Goal: Transaction & Acquisition: Obtain resource

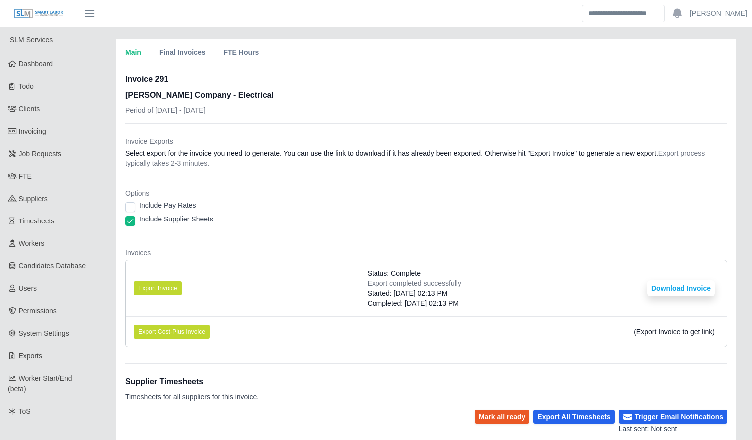
click at [111, 337] on div "Main Final Invoices FTE Hours Invoice 291 Lee Company - Electrical Period of 09…" at bounding box center [426, 314] width 652 height 551
click at [105, 273] on div "Main Final Invoices FTE Hours Invoice 291 Lee Company - Electrical Period of 09…" at bounding box center [426, 314] width 652 height 551
click at [107, 275] on div "Main Final Invoices FTE Hours Invoice 291 Lee Company - Electrical Period of 09…" at bounding box center [426, 314] width 652 height 551
click at [107, 277] on div "Main Final Invoices FTE Hours Invoice 291 Lee Company - Electrical Period of 09…" at bounding box center [426, 314] width 652 height 551
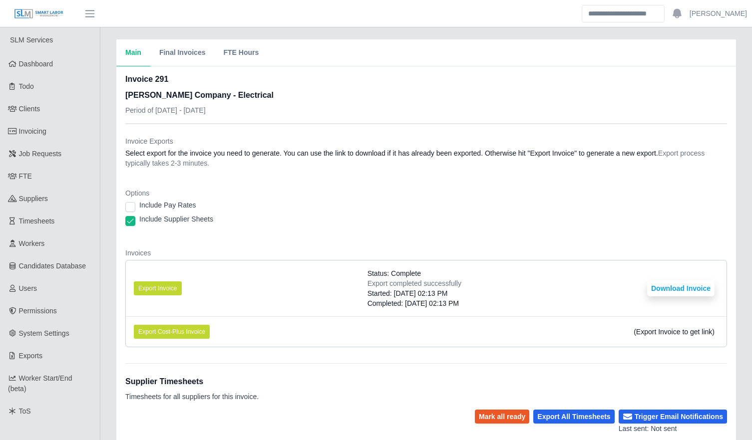
click at [106, 277] on div "Main Final Invoices FTE Hours Invoice 291 Lee Company - Electrical Period of 09…" at bounding box center [426, 314] width 652 height 551
click at [106, 360] on div "Main Final Invoices FTE Hours Invoice 291 Lee Company - Electrical Period of 09…" at bounding box center [426, 314] width 652 height 551
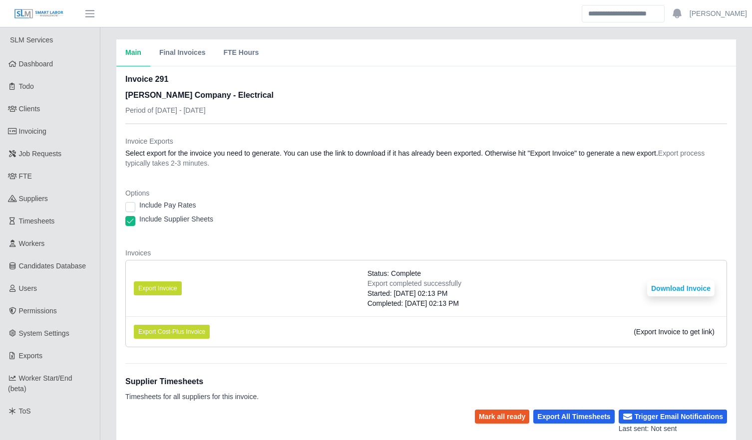
click at [310, 294] on li "Export Invoice Status: Complete Export completed successfully Started: 10/08/20…" at bounding box center [426, 289] width 601 height 56
click at [108, 259] on div "Main Final Invoices FTE Hours Invoice 291 Lee Company - Electrical Period of 09…" at bounding box center [426, 314] width 652 height 551
click at [104, 262] on div "Main Final Invoices FTE Hours Invoice 291 Lee Company - Electrical Period of 09…" at bounding box center [426, 314] width 652 height 551
click at [105, 264] on div "Main Final Invoices FTE Hours Invoice 291 Lee Company - Electrical Period of 09…" at bounding box center [426, 314] width 652 height 551
click at [106, 273] on div "Main Final Invoices FTE Hours Invoice 291 Lee Company - Electrical Period of 09…" at bounding box center [426, 314] width 652 height 551
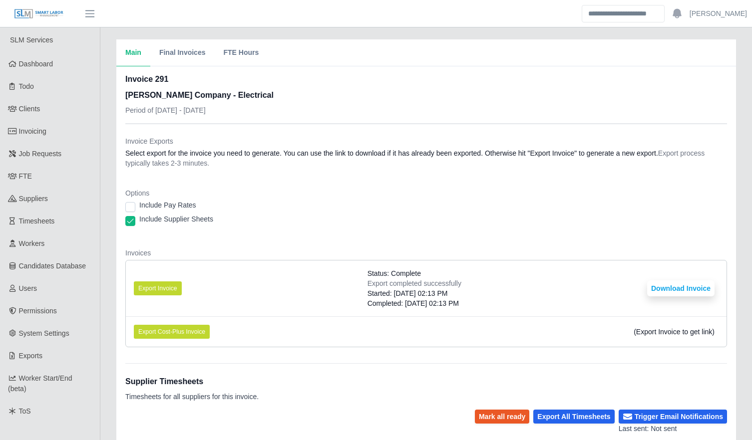
click at [106, 273] on div "Main Final Invoices FTE Hours Invoice 291 Lee Company - Electrical Period of 09…" at bounding box center [426, 314] width 652 height 551
click at [106, 284] on div "Main Final Invoices FTE Hours Invoice 291 Lee Company - Electrical Period of 09…" at bounding box center [426, 314] width 652 height 551
click at [258, 241] on dl "Invoice Exports Select export for the invoice you need to generate. You can use…" at bounding box center [426, 245] width 602 height 219
click at [34, 129] on span "Invoicing" at bounding box center [32, 131] width 27 height 8
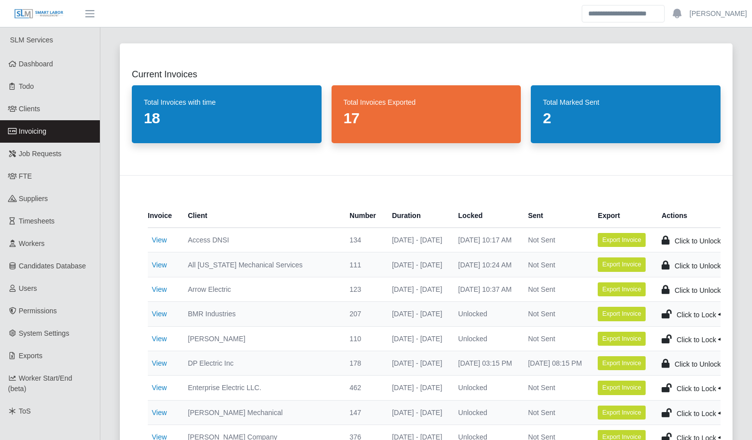
click at [63, 128] on link "Invoicing" at bounding box center [50, 131] width 100 height 22
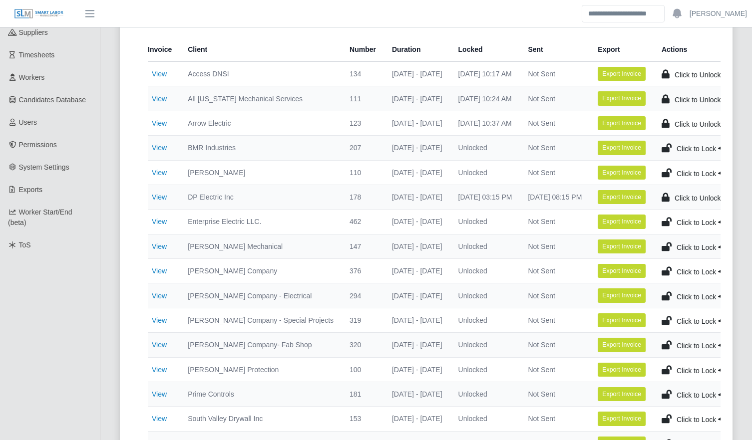
scroll to position [167, 0]
click at [159, 322] on link "View" at bounding box center [159, 320] width 15 height 8
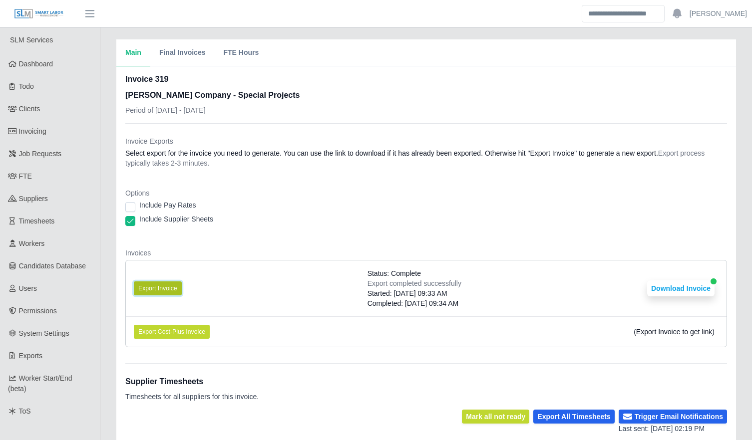
click at [177, 291] on button "Export Invoice" at bounding box center [158, 289] width 48 height 14
click at [314, 241] on dl "Invoice Exports Select export for the invoice you need to generate. You can use…" at bounding box center [426, 245] width 602 height 219
click at [691, 289] on button "Download Invoice" at bounding box center [680, 289] width 67 height 16
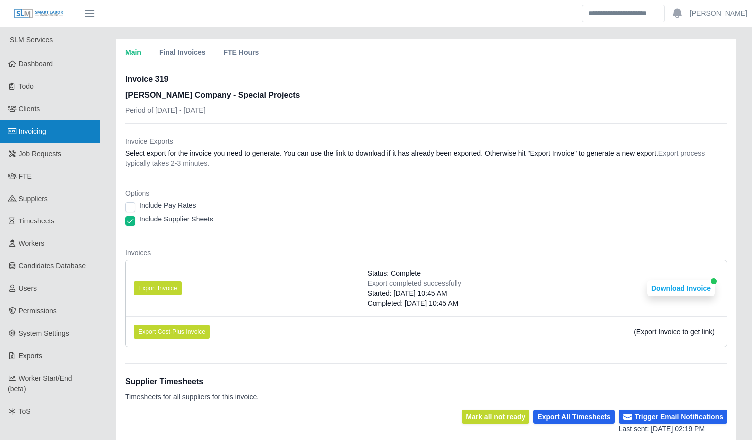
click at [64, 132] on link "Invoicing" at bounding box center [50, 131] width 100 height 22
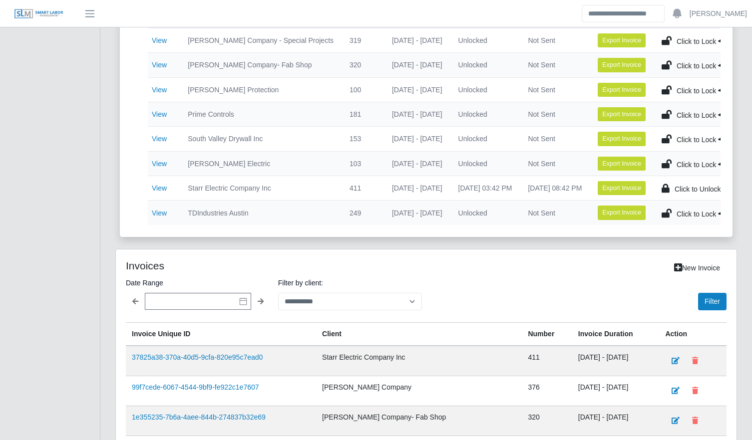
scroll to position [447, 0]
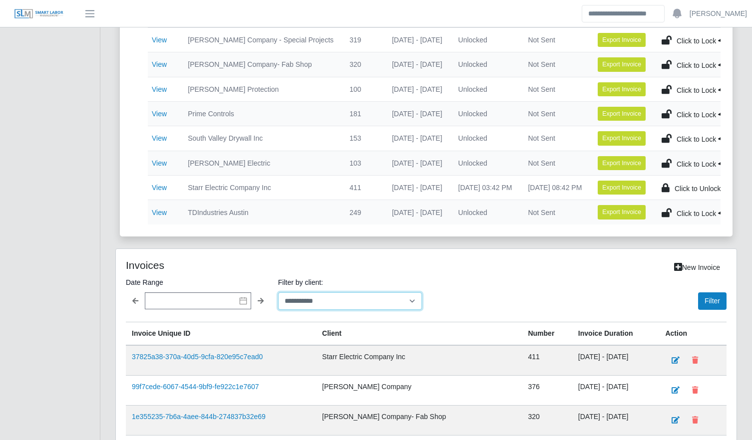
click at [319, 308] on select "**********" at bounding box center [350, 301] width 144 height 17
select select "**********"
click at [278, 300] on select "**********" at bounding box center [350, 301] width 144 height 17
click at [717, 305] on button "Filter" at bounding box center [712, 301] width 28 height 17
click at [106, 206] on div "Current Invoices Total Invoices with time 18 Total Invoices Exported 17 Total M…" at bounding box center [426, 143] width 652 height 1117
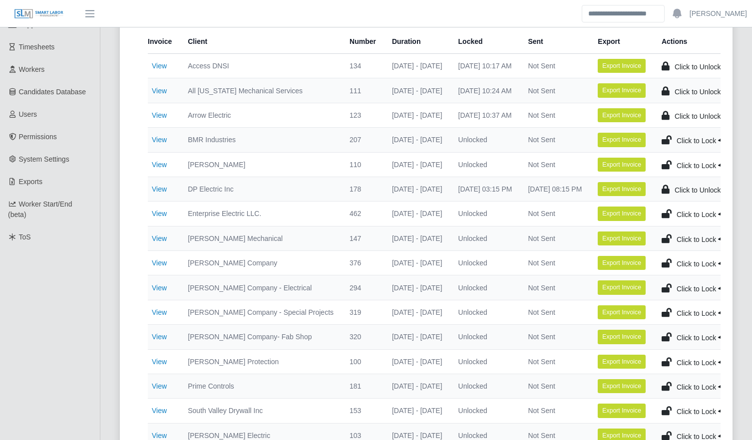
scroll to position [0, 0]
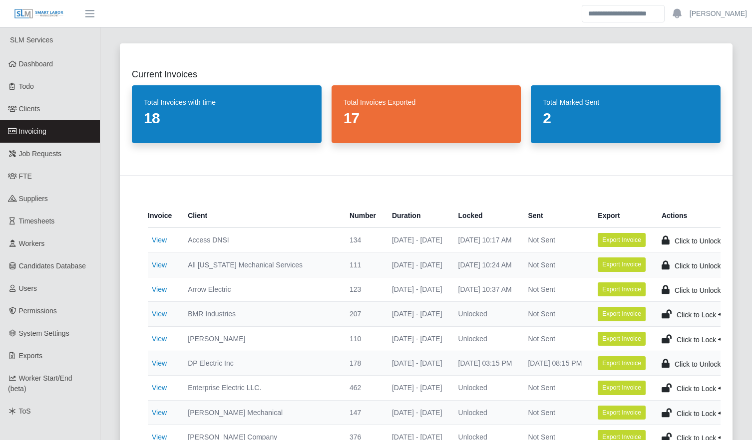
click at [61, 129] on link "Invoicing" at bounding box center [50, 131] width 100 height 22
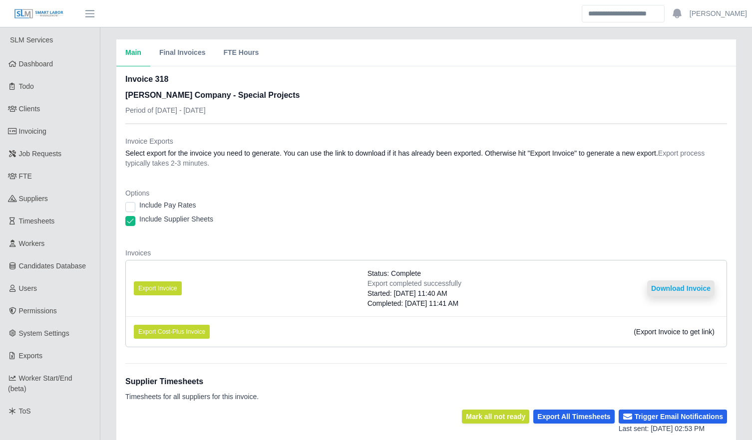
click at [677, 289] on button "Download Invoice" at bounding box center [680, 289] width 67 height 16
click at [108, 324] on div "Main Final Invoices FTE Hours Invoice 318 [PERSON_NAME] Company - Special Proje…" at bounding box center [426, 394] width 652 height 711
click at [112, 161] on div "Main Final Invoices FTE Hours Invoice 318 [PERSON_NAME] Company - Special Proje…" at bounding box center [426, 394] width 652 height 711
click at [108, 161] on div "Main Final Invoices FTE Hours Invoice 318 [PERSON_NAME] Company - Special Proje…" at bounding box center [426, 394] width 652 height 711
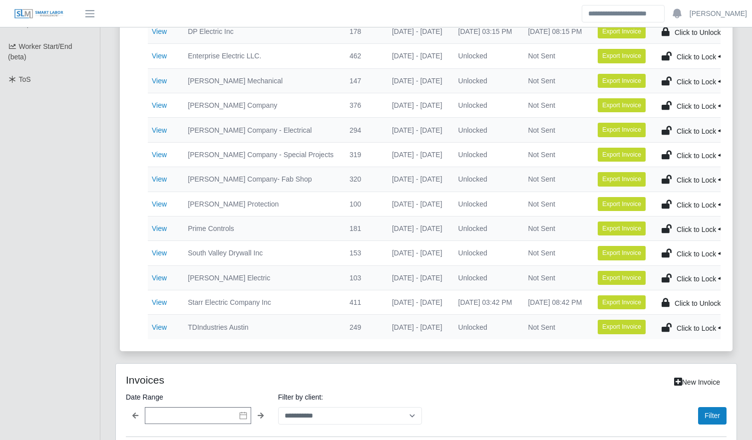
scroll to position [336, 0]
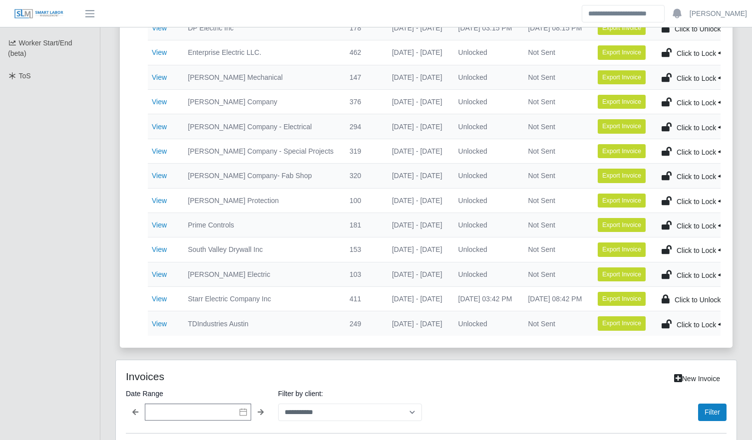
click at [107, 289] on div "Current Invoices Total Invoices with time 18 Total Invoices Exported 17 Total M…" at bounding box center [426, 254] width 652 height 1117
click at [105, 386] on div "Current Invoices Total Invoices with time 18 Total Invoices Exported 17 Total M…" at bounding box center [426, 254] width 652 height 1117
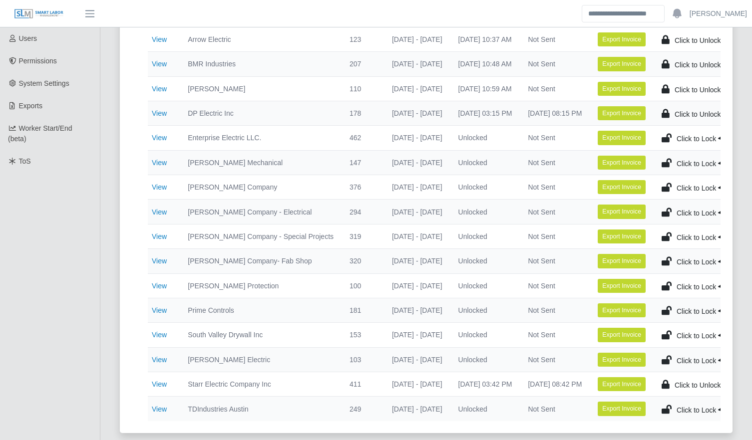
scroll to position [250, 0]
click at [108, 380] on div "Current Invoices Total Invoices with time 18 Total Invoices Exported 17 Total M…" at bounding box center [426, 114] width 637 height 664
click at [108, 377] on div "Current Invoices Total Invoices with time 18 Total Invoices Exported 17 Total M…" at bounding box center [426, 114] width 637 height 664
click at [107, 378] on div "Current Invoices Total Invoices with time 18 Total Invoices Exported 17 Total M…" at bounding box center [426, 340] width 652 height 1117
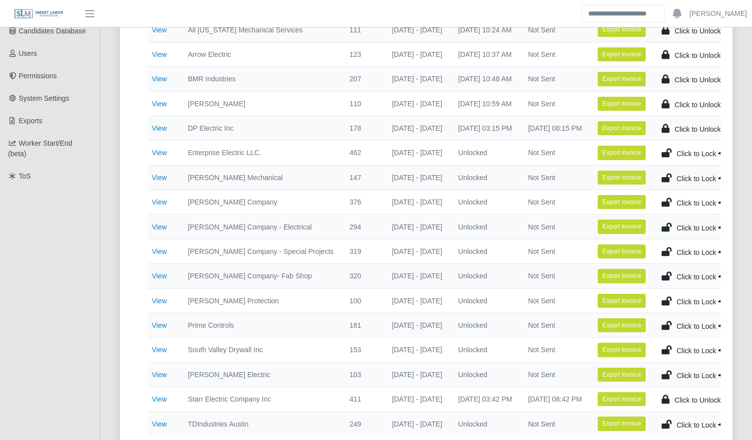
scroll to position [236, 0]
